Goal: Use online tool/utility: Utilize a website feature to perform a specific function

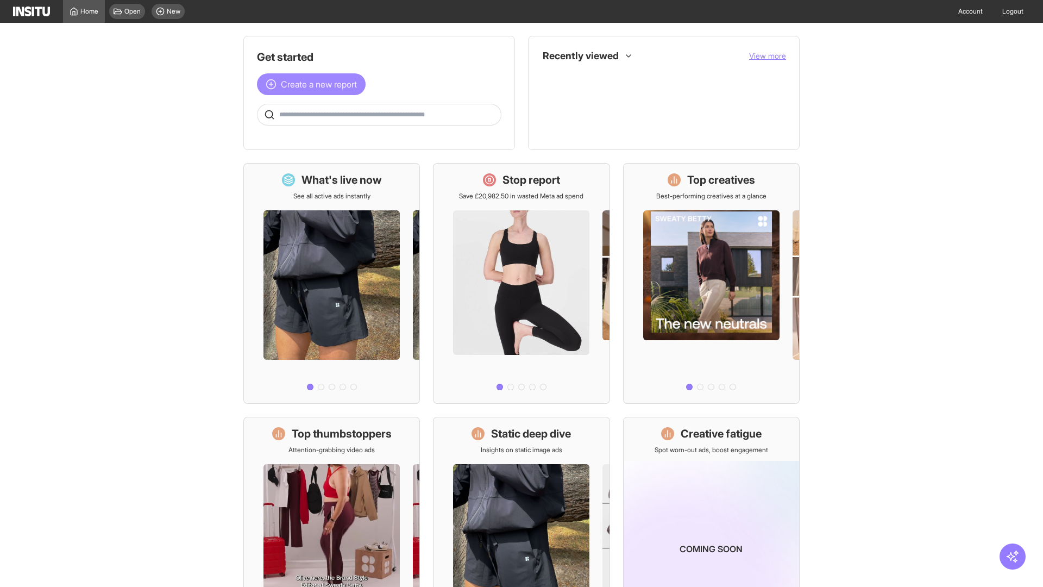
click at [314, 84] on span "Create a new report" at bounding box center [319, 84] width 76 height 13
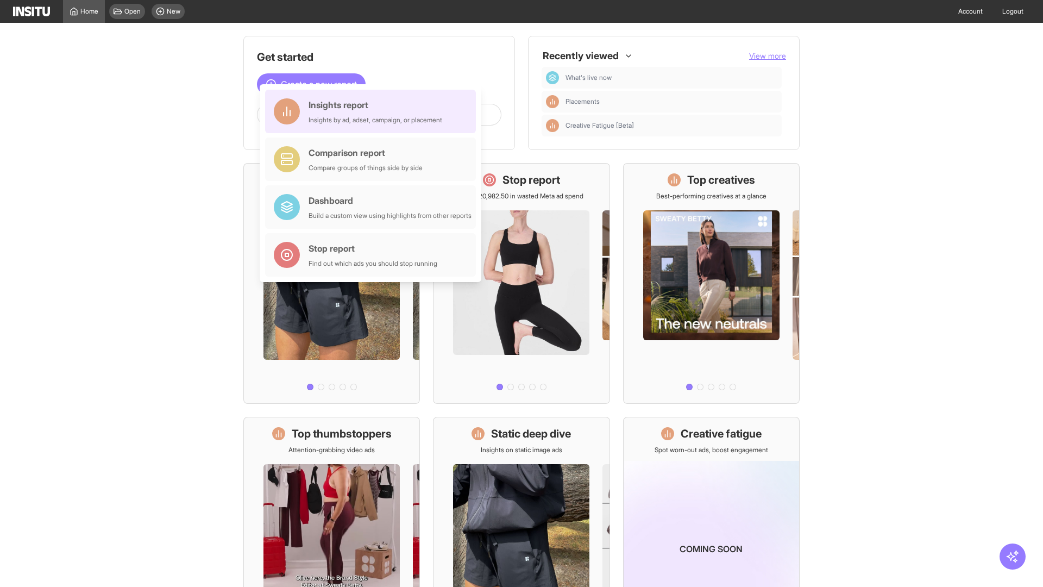
click at [373, 111] on div "Insights report Insights by ad, adset, campaign, or placement" at bounding box center [376, 111] width 134 height 26
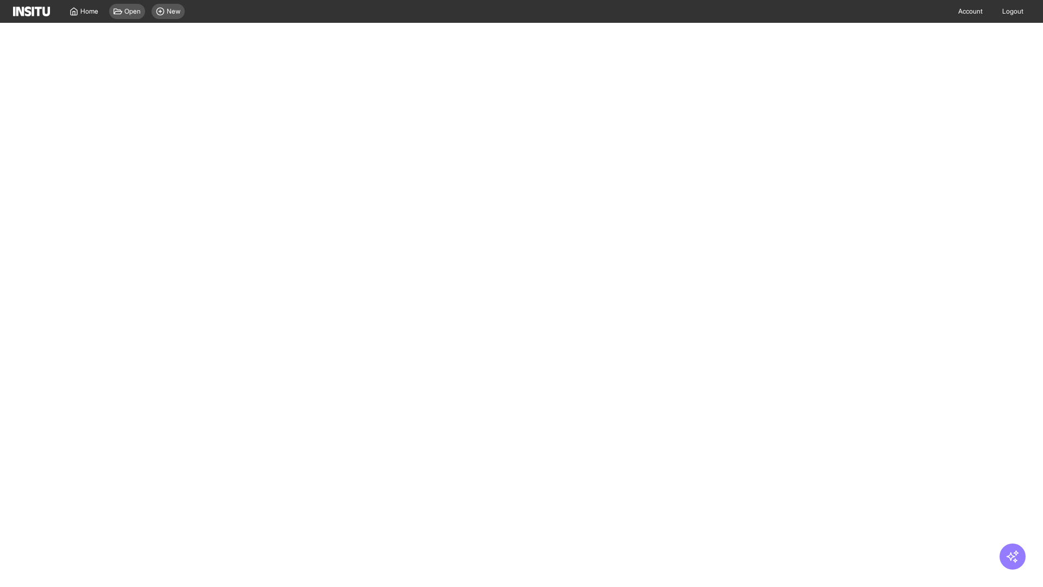
select select "**"
